Goal: Task Accomplishment & Management: Use online tool/utility

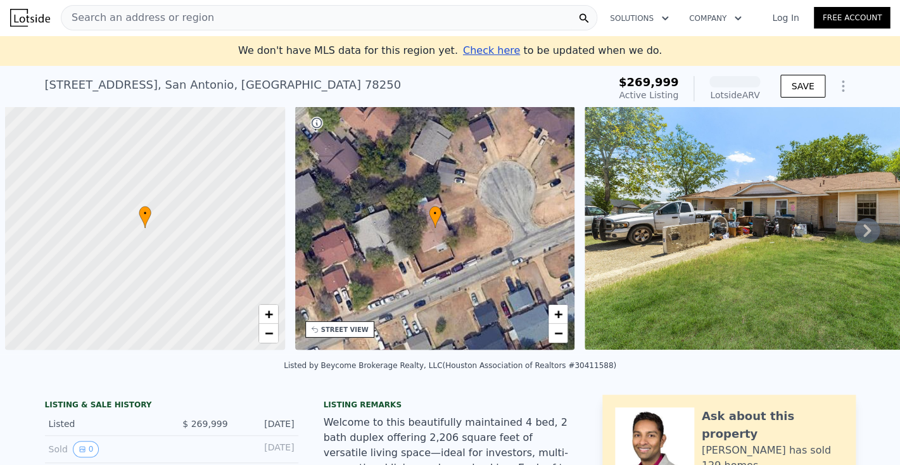
scroll to position [0, 5]
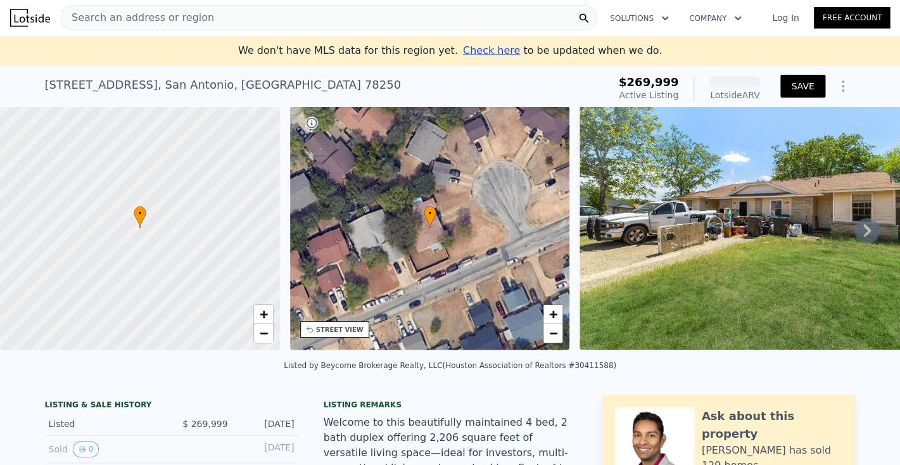
click at [800, 106] on img at bounding box center [761, 227] width 365 height 243
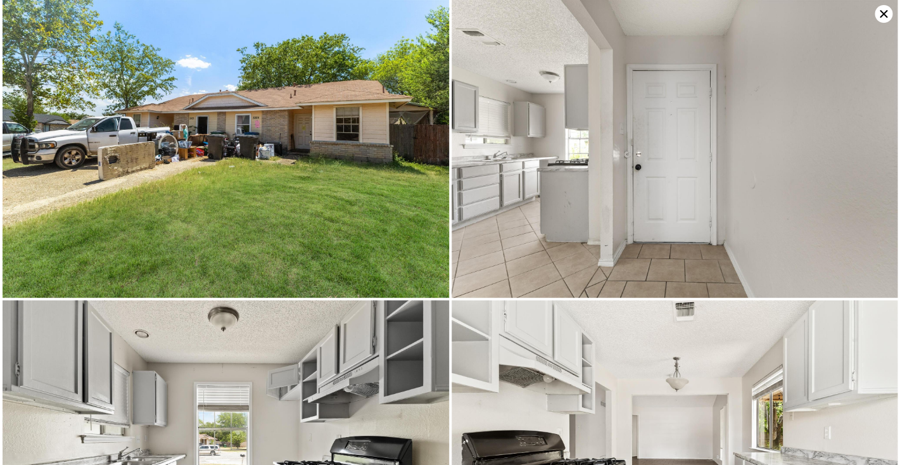
click at [886, 16] on icon at bounding box center [883, 14] width 8 height 8
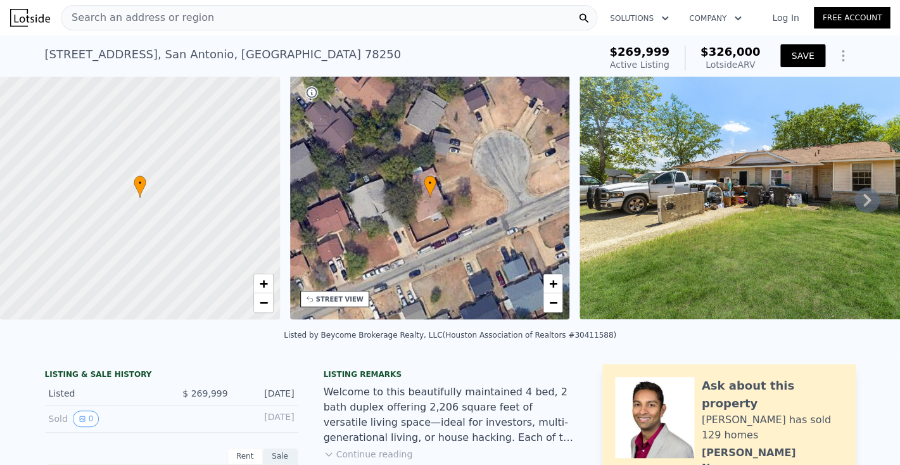
click at [805, 53] on button "SAVE" at bounding box center [802, 55] width 44 height 23
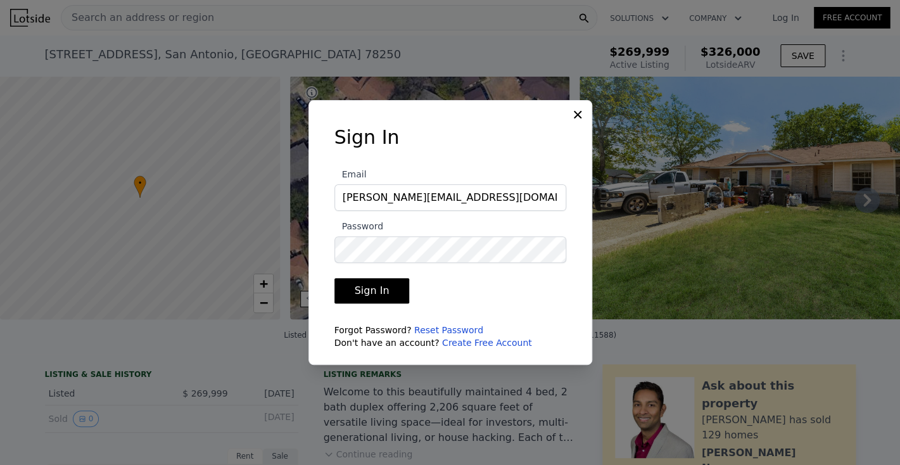
type input "[PERSON_NAME][EMAIL_ADDRESS][DOMAIN_NAME]"
click at [374, 286] on button "Sign In" at bounding box center [371, 290] width 75 height 25
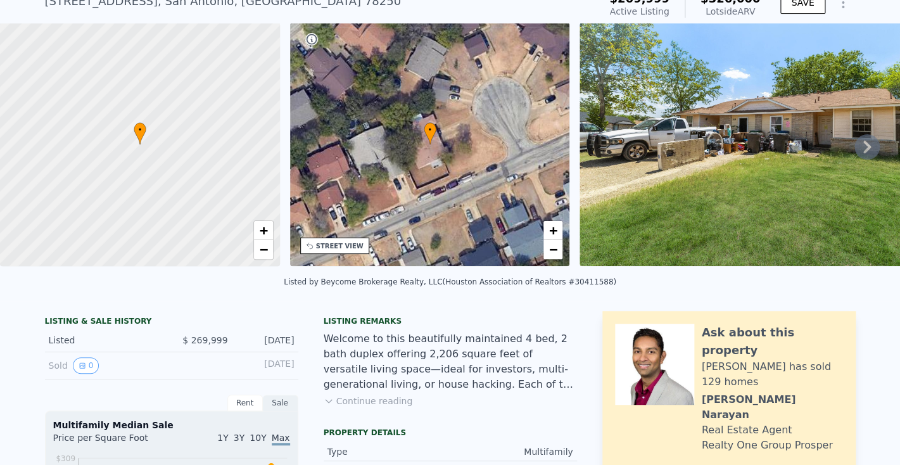
scroll to position [53, 0]
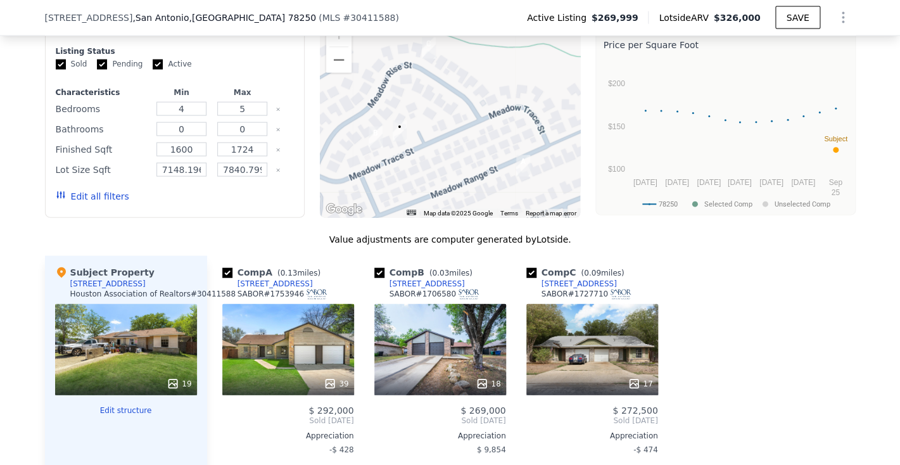
scroll to position [987, 0]
click at [336, 72] on button "Zoom out" at bounding box center [338, 60] width 25 height 25
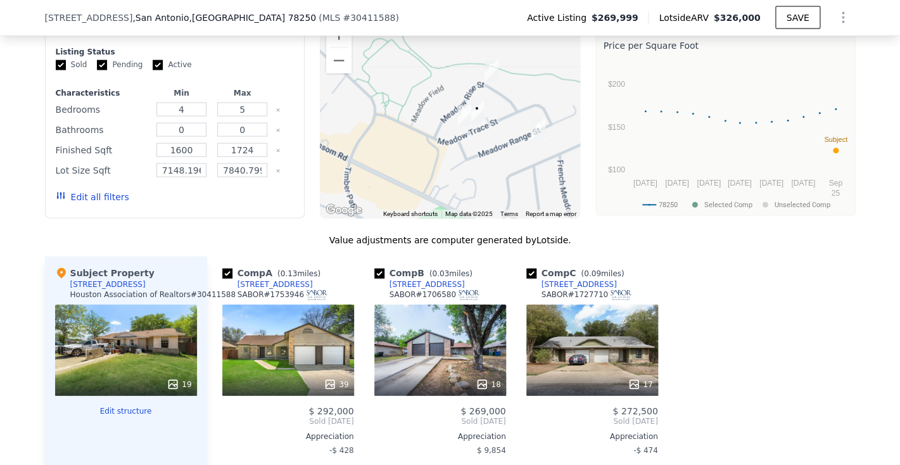
drag, startPoint x: 435, startPoint y: 160, endPoint x: 489, endPoint y: 153, distance: 54.9
click at [489, 153] on div at bounding box center [450, 117] width 260 height 203
click at [341, 73] on button "Zoom out" at bounding box center [338, 60] width 25 height 25
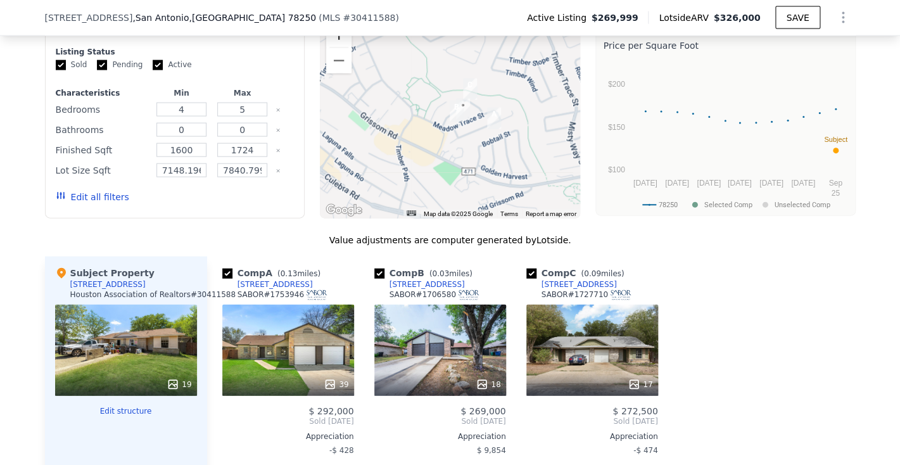
click at [339, 47] on button "Zoom in" at bounding box center [338, 34] width 25 height 25
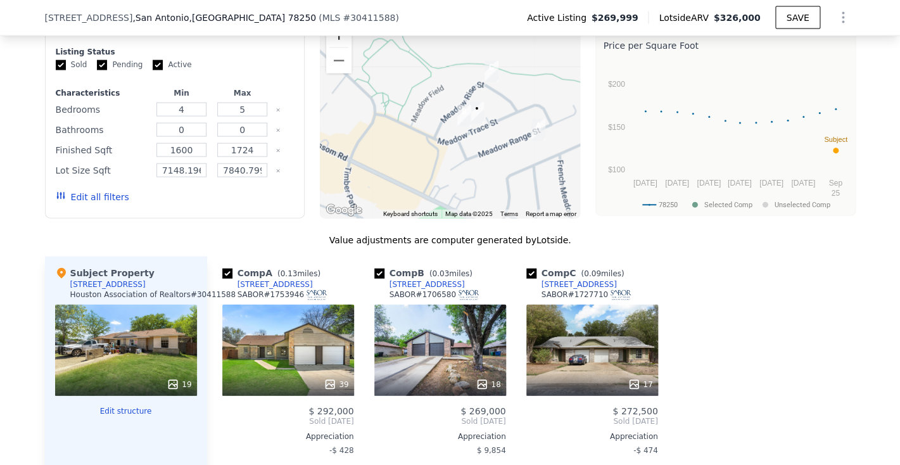
click at [339, 47] on button "Zoom in" at bounding box center [338, 34] width 25 height 25
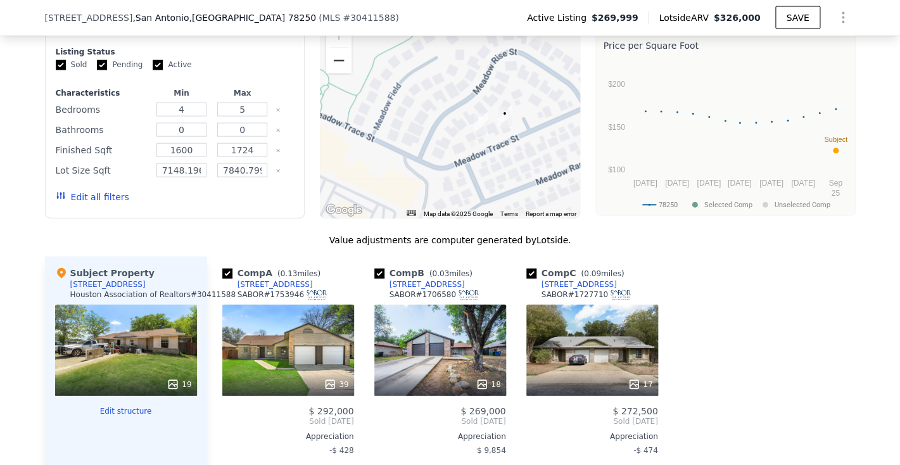
click at [340, 73] on button "Zoom out" at bounding box center [338, 60] width 25 height 25
